Goal: Browse casually

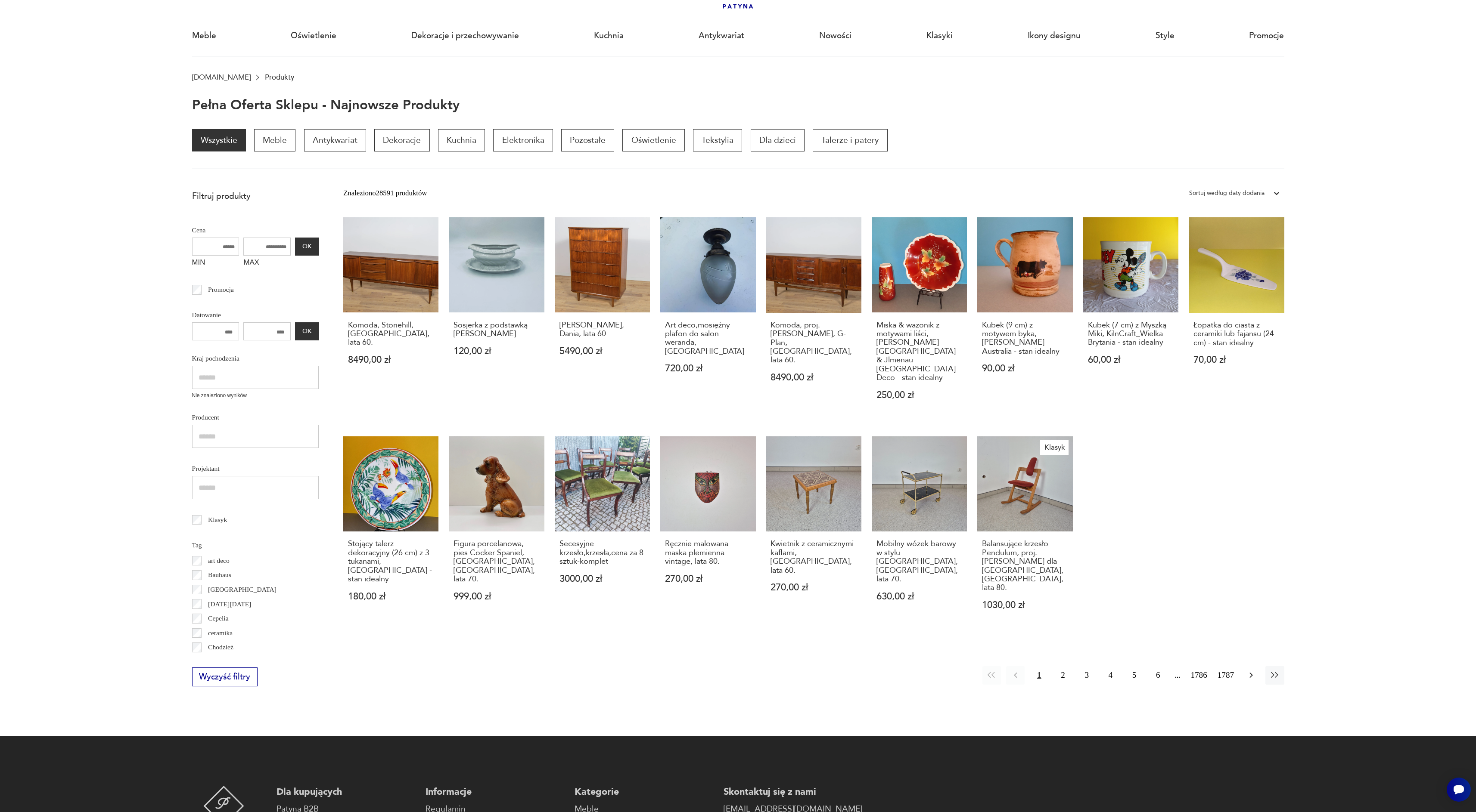
click at [1255, 670] on icon "button" at bounding box center [1251, 675] width 10 height 10
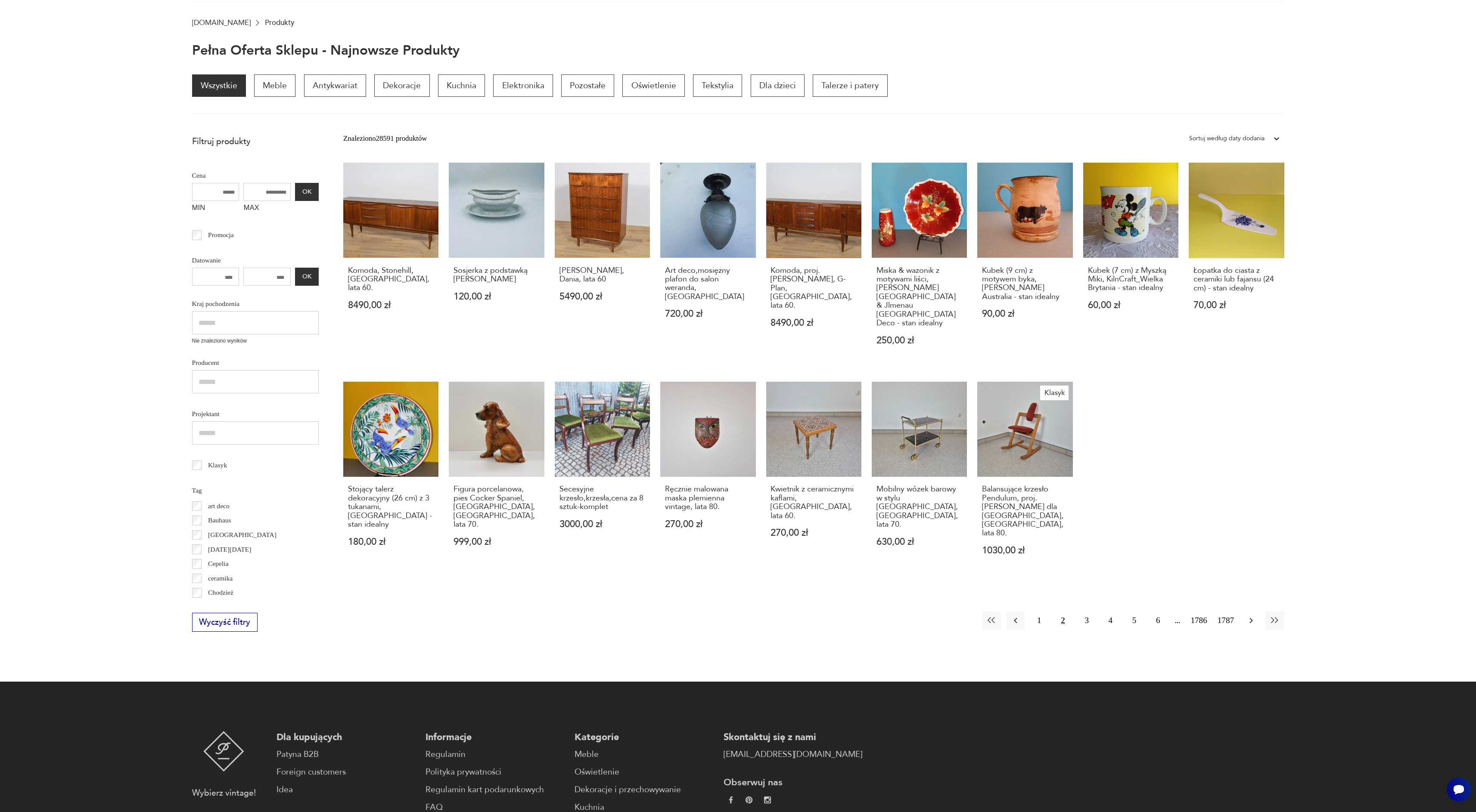
scroll to position [115, 0]
